Goal: Communication & Community: Answer question/provide support

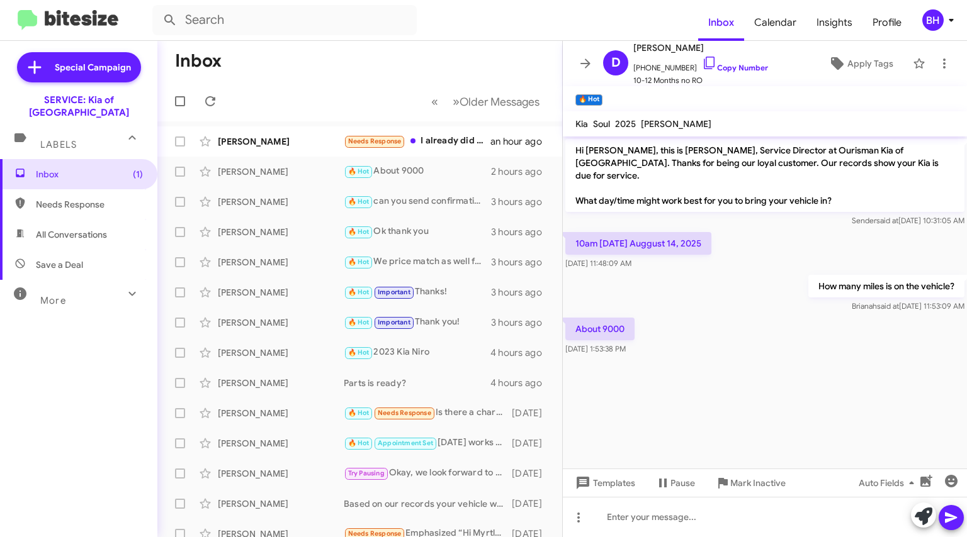
click at [459, 145] on div "Needs Response I already did in July" at bounding box center [417, 141] width 147 height 14
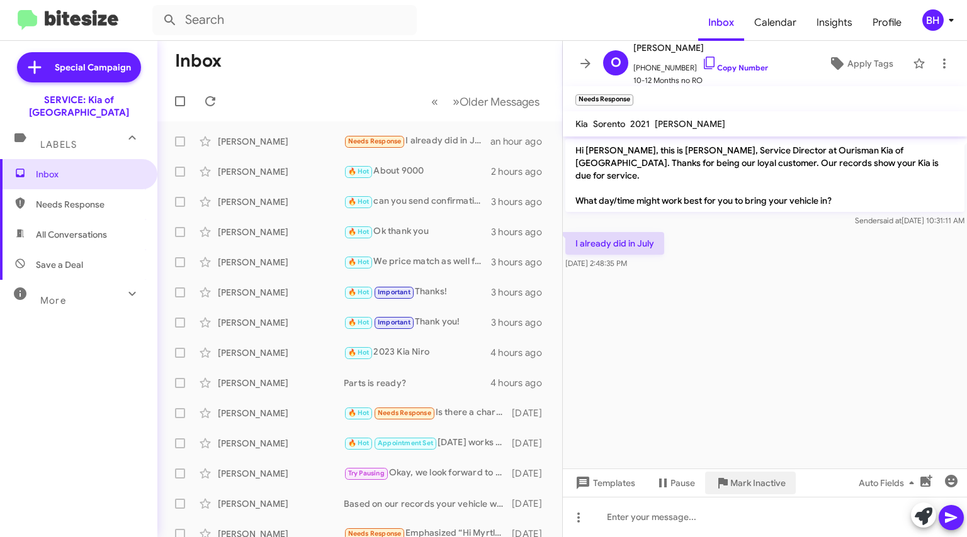
click at [748, 484] on span "Mark Inactive" at bounding box center [757, 483] width 55 height 23
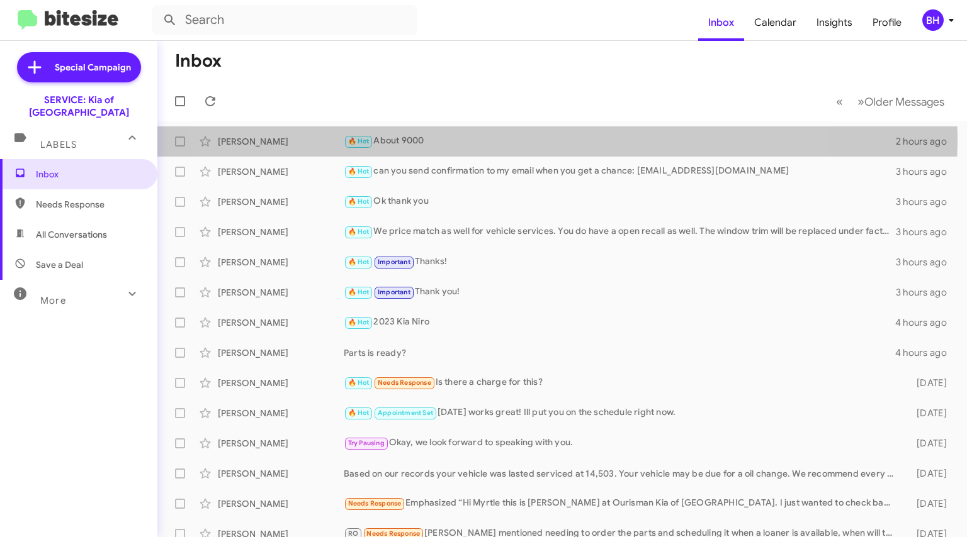
click at [493, 137] on div "🔥 Hot About 9000" at bounding box center [620, 141] width 552 height 14
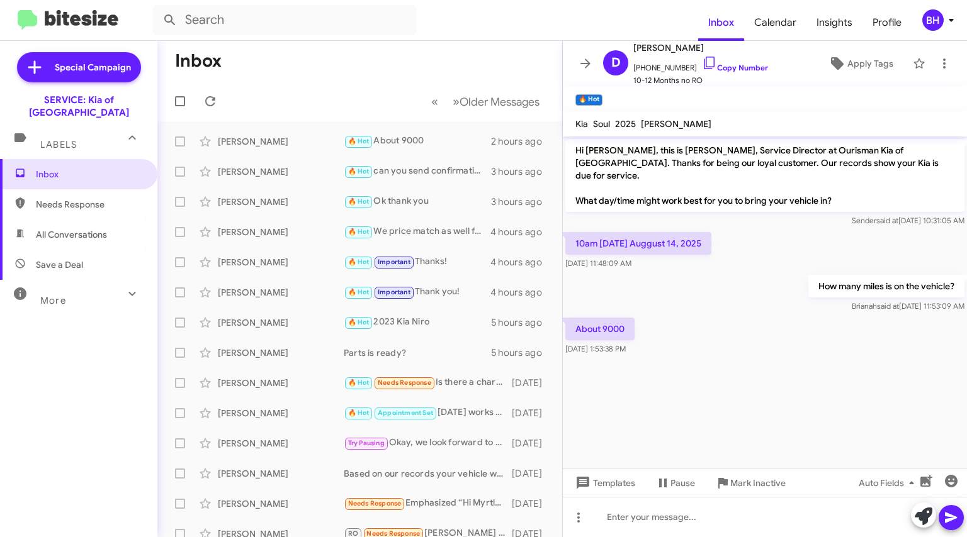
click at [362, 115] on mat-toolbar-row "« Previous » Next Older Messages" at bounding box center [359, 101] width 405 height 40
drag, startPoint x: 350, startPoint y: 69, endPoint x: 348, endPoint y: 90, distance: 21.5
click at [350, 91] on mat-toolbar "Inbox « Previous » Next Older Messages" at bounding box center [359, 81] width 405 height 81
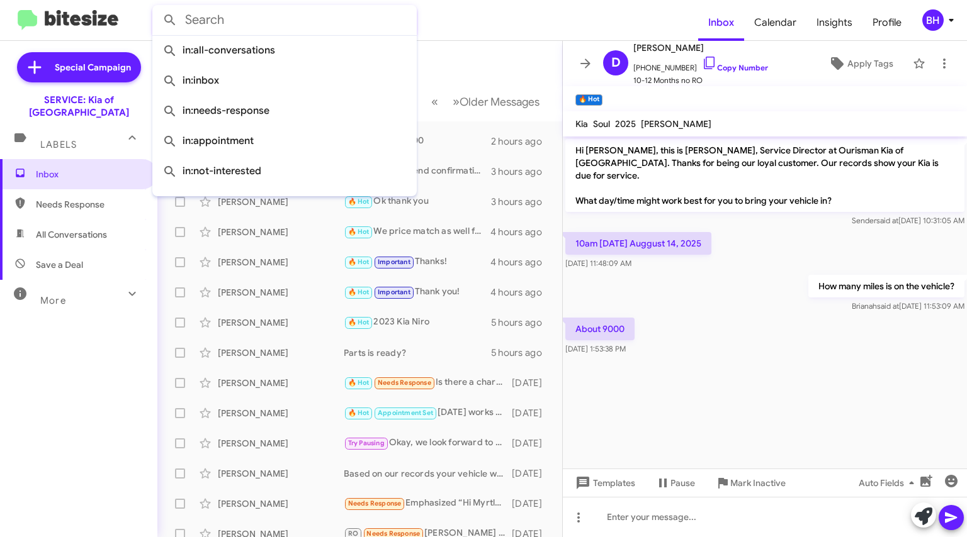
click at [406, 21] on input "text" at bounding box center [284, 20] width 264 height 30
click at [488, 35] on form at bounding box center [425, 20] width 546 height 30
